Goal: Complete application form: Complete application form

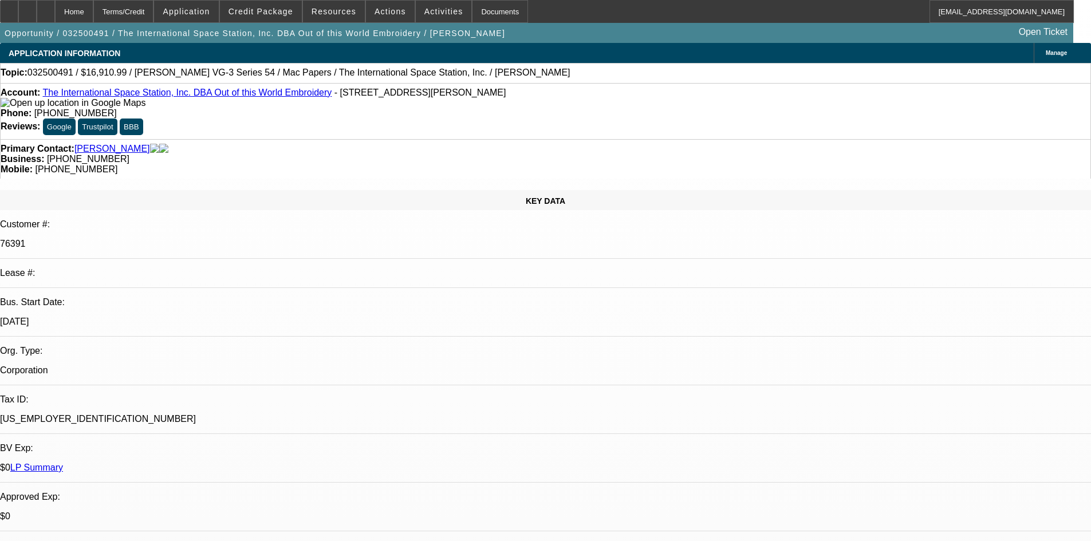
select select "0"
select select "6"
select select "0"
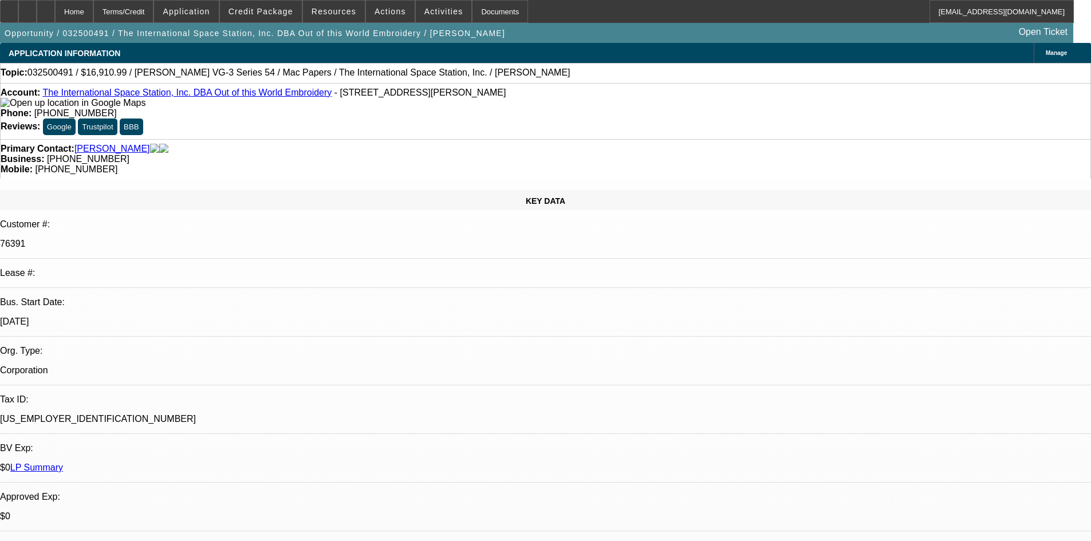
select select "0"
select select "6"
select select "0"
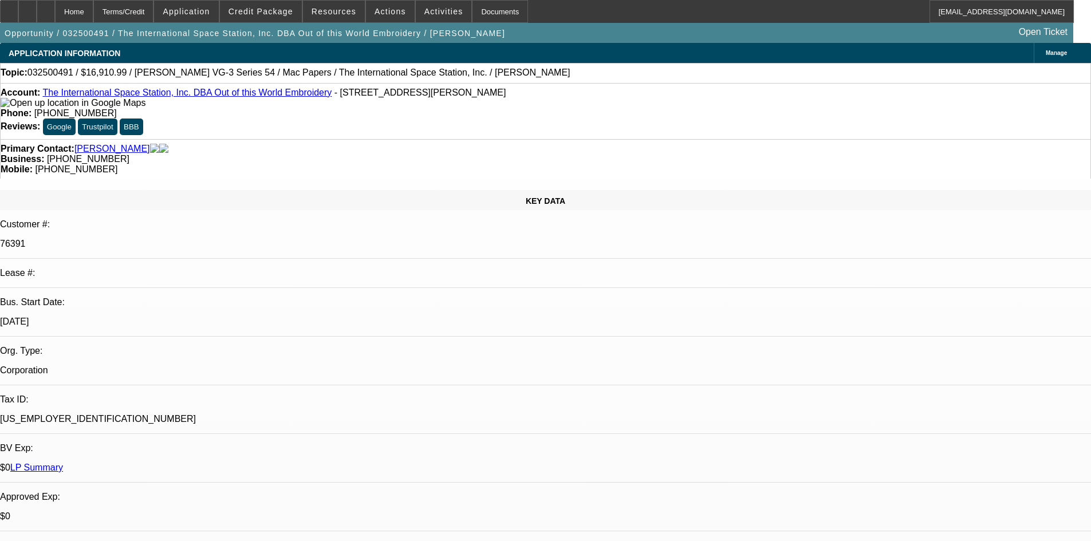
select select "2"
select select "0"
select select "6"
select select "0"
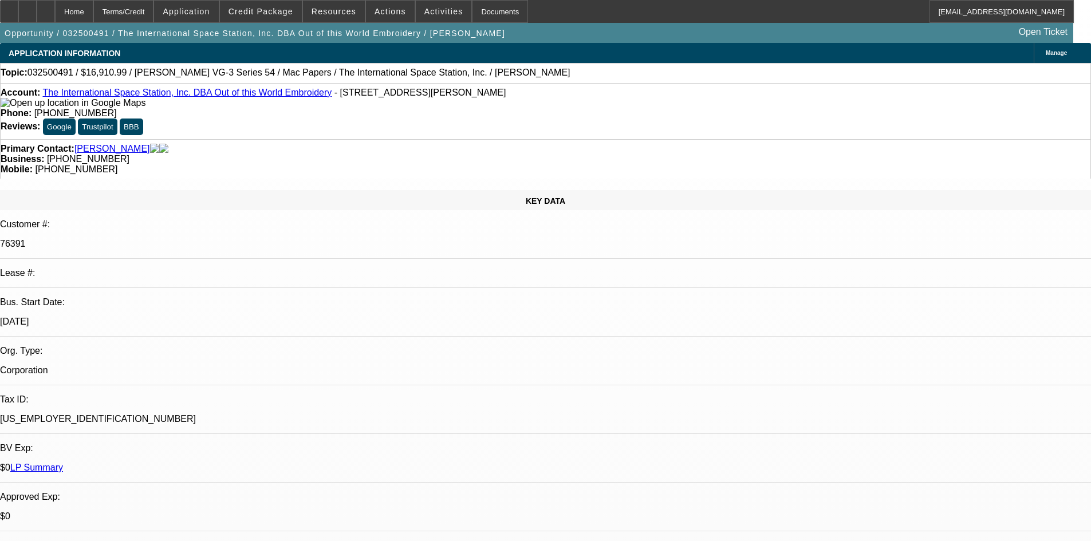
select select "2"
select select "0"
select select "6"
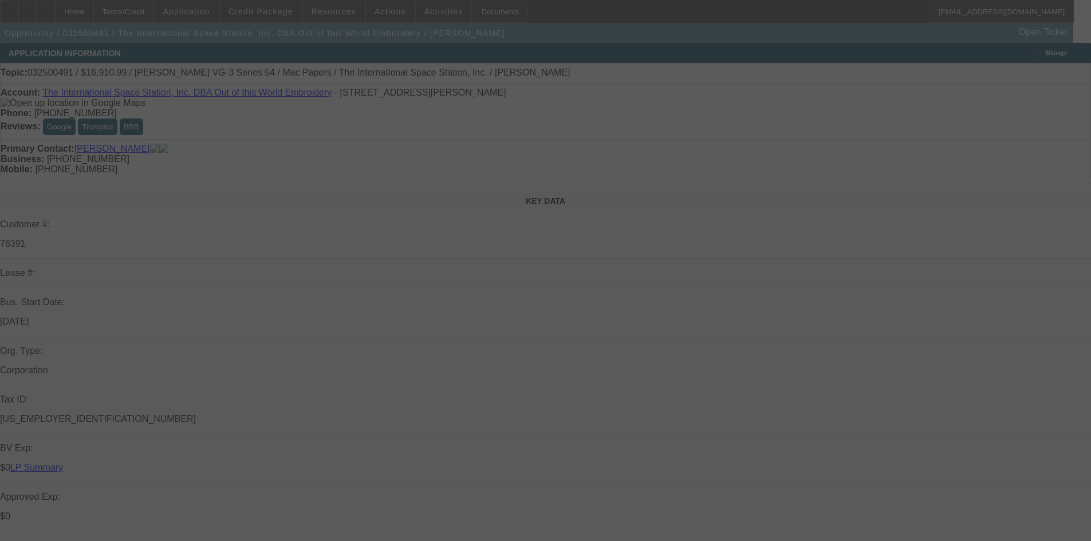
select select "0"
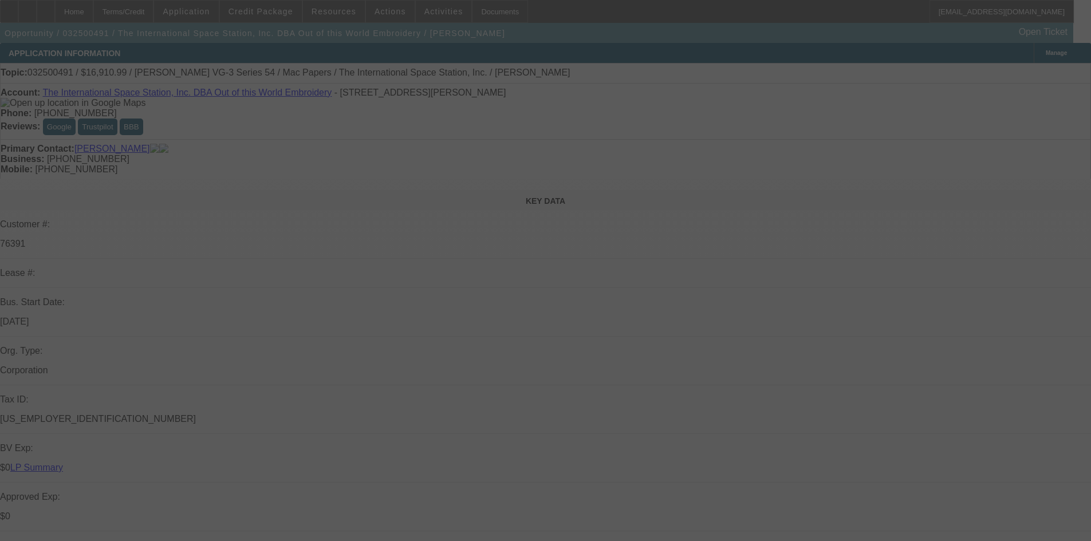
select select "0"
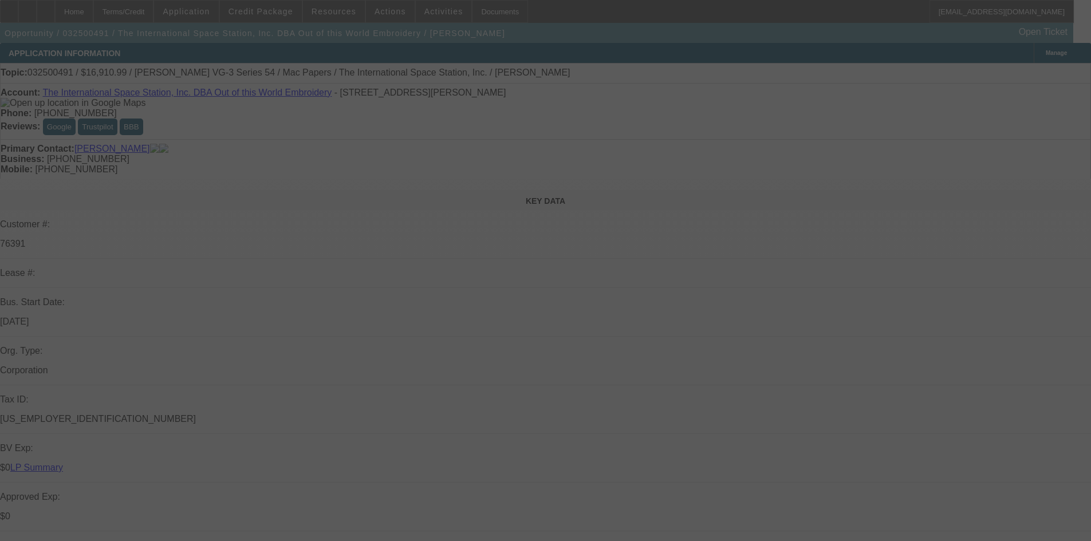
select select "0"
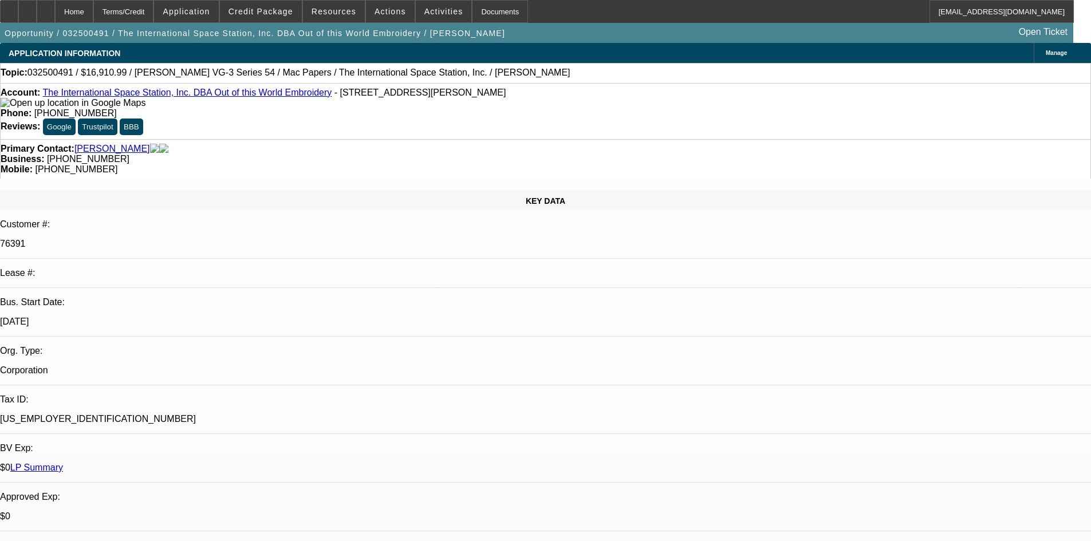
select select "1"
select select "6"
select select "1"
select select "6"
select select "1"
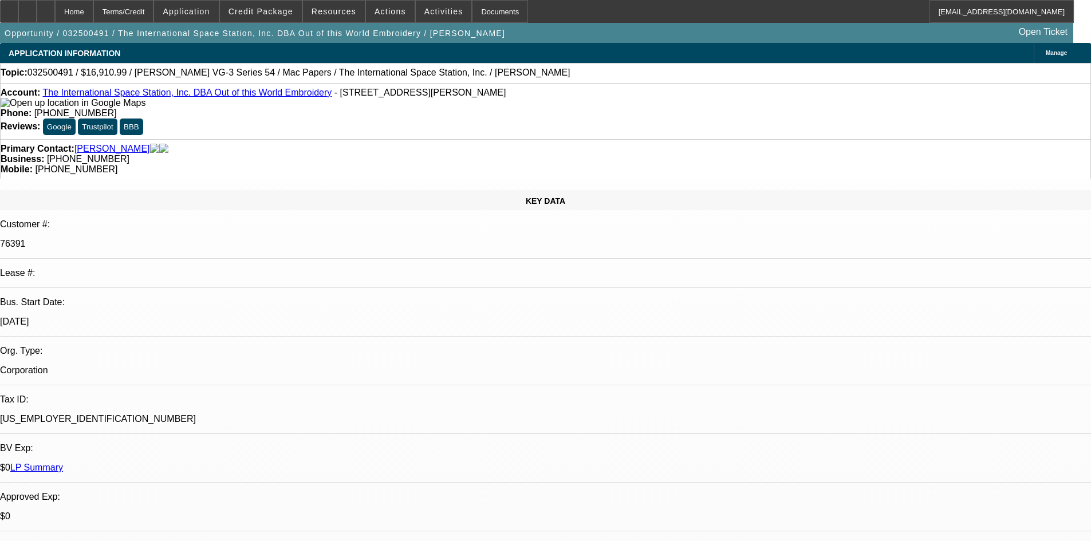
select select "6"
select select "1"
select select "6"
select select "1"
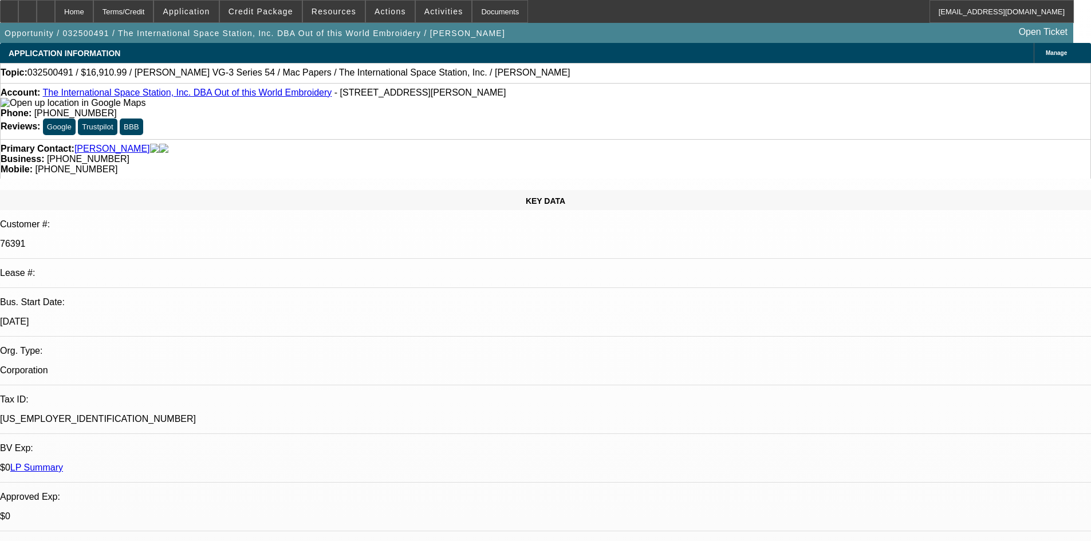
select select "2"
